Goal: Task Accomplishment & Management: Use online tool/utility

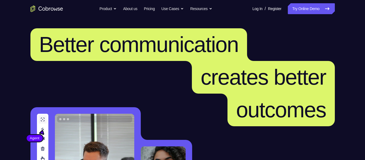
click at [301, 11] on link "Try Online Demo" at bounding box center [311, 8] width 47 height 11
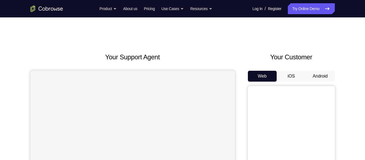
click at [317, 76] on button "Android" at bounding box center [320, 76] width 29 height 11
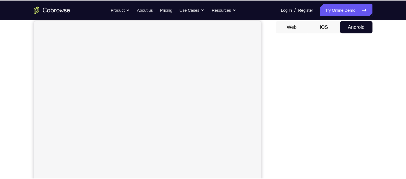
scroll to position [52, 0]
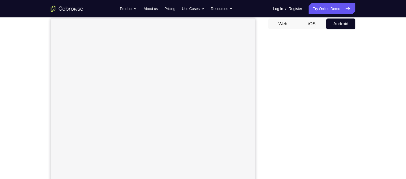
drag, startPoint x: 353, startPoint y: 1, endPoint x: 267, endPoint y: 47, distance: 97.8
click at [267, 47] on div "Your Support Agent Your Customer Web iOS Android" at bounding box center [203, 100] width 305 height 201
click at [26, 54] on div "Your Support Agent Your Customer Web iOS Android Next Steps We’d be happy to gi…" at bounding box center [203, 124] width 406 height 359
